Goal: Check status

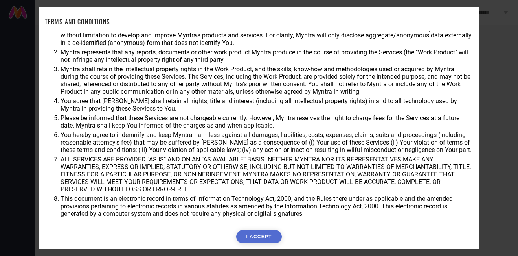
scroll to position [21, 0]
click at [271, 234] on button "I ACCEPT" at bounding box center [258, 236] width 45 height 13
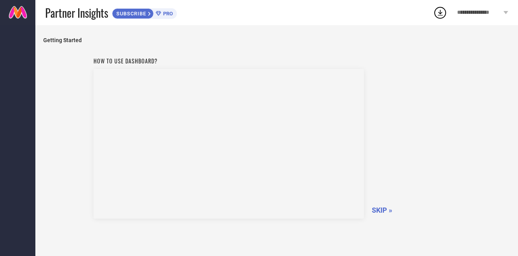
click at [378, 210] on span "SKIP »" at bounding box center [382, 210] width 20 height 8
